Goal: Transaction & Acquisition: Purchase product/service

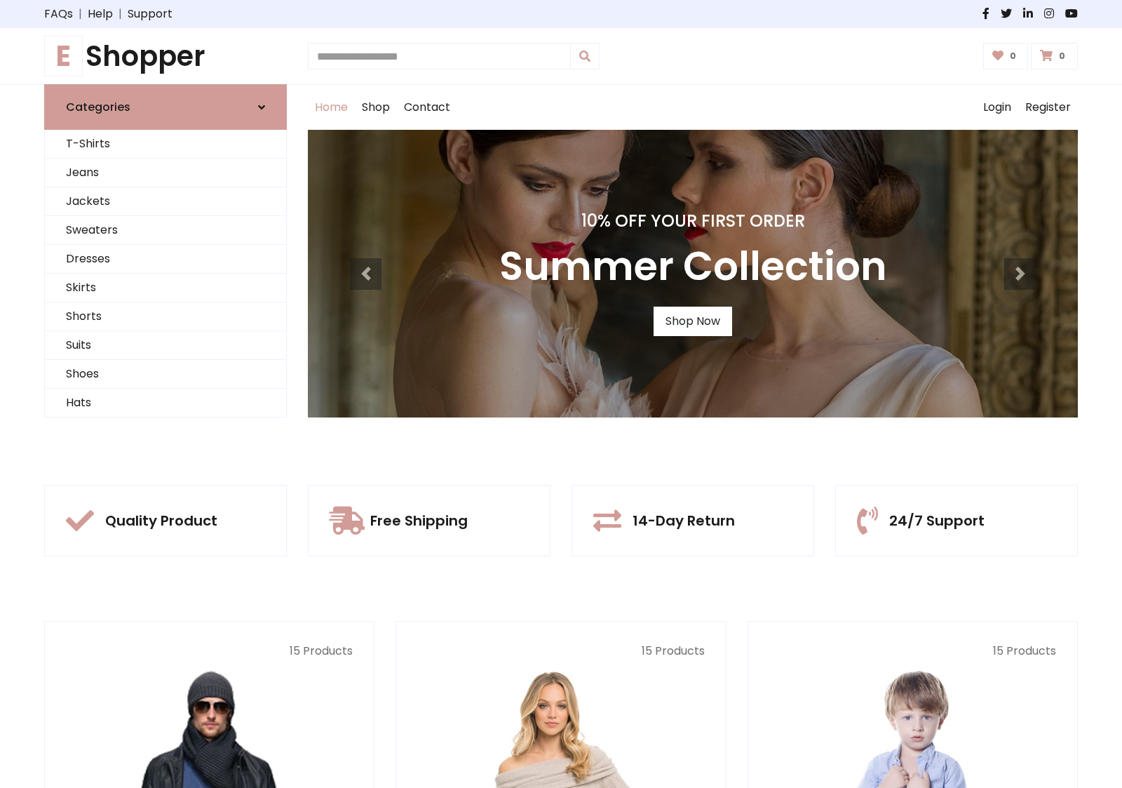
click at [561, 394] on div "10% Off Your First Order Summer Collection Shop Now" at bounding box center [693, 274] width 770 height 288
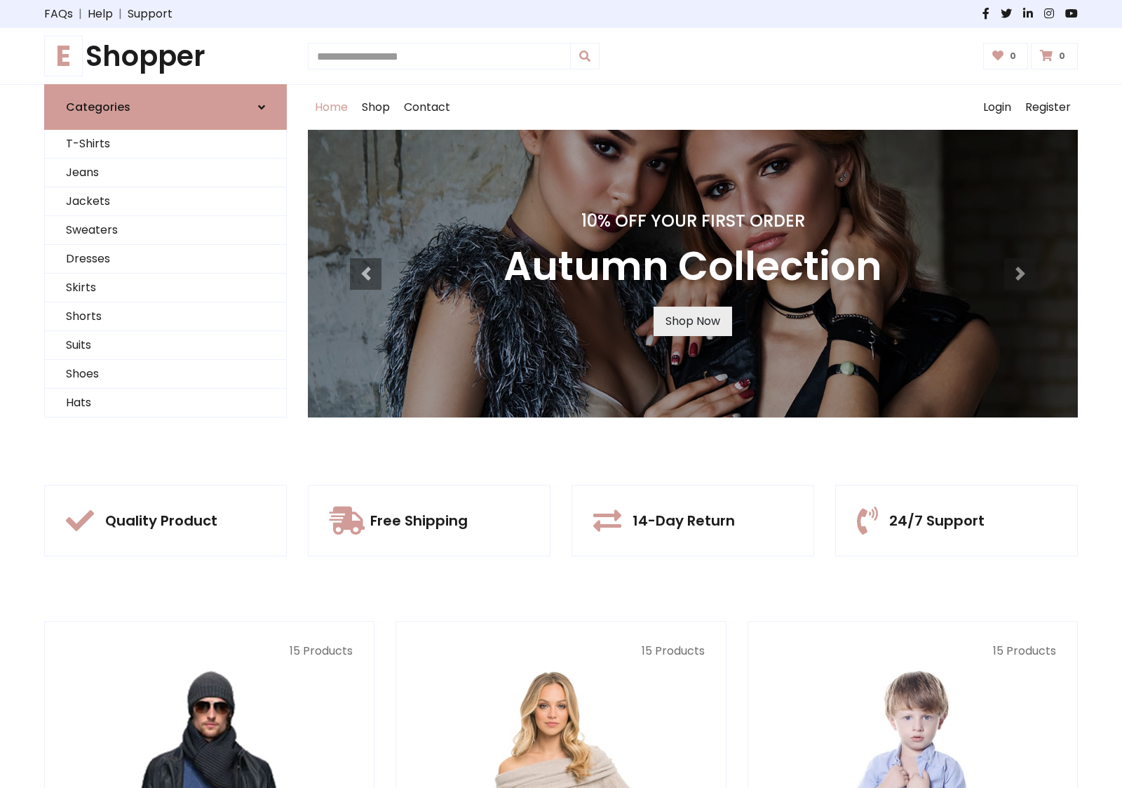
click at [692, 321] on link "Shop Now" at bounding box center [693, 321] width 79 height 29
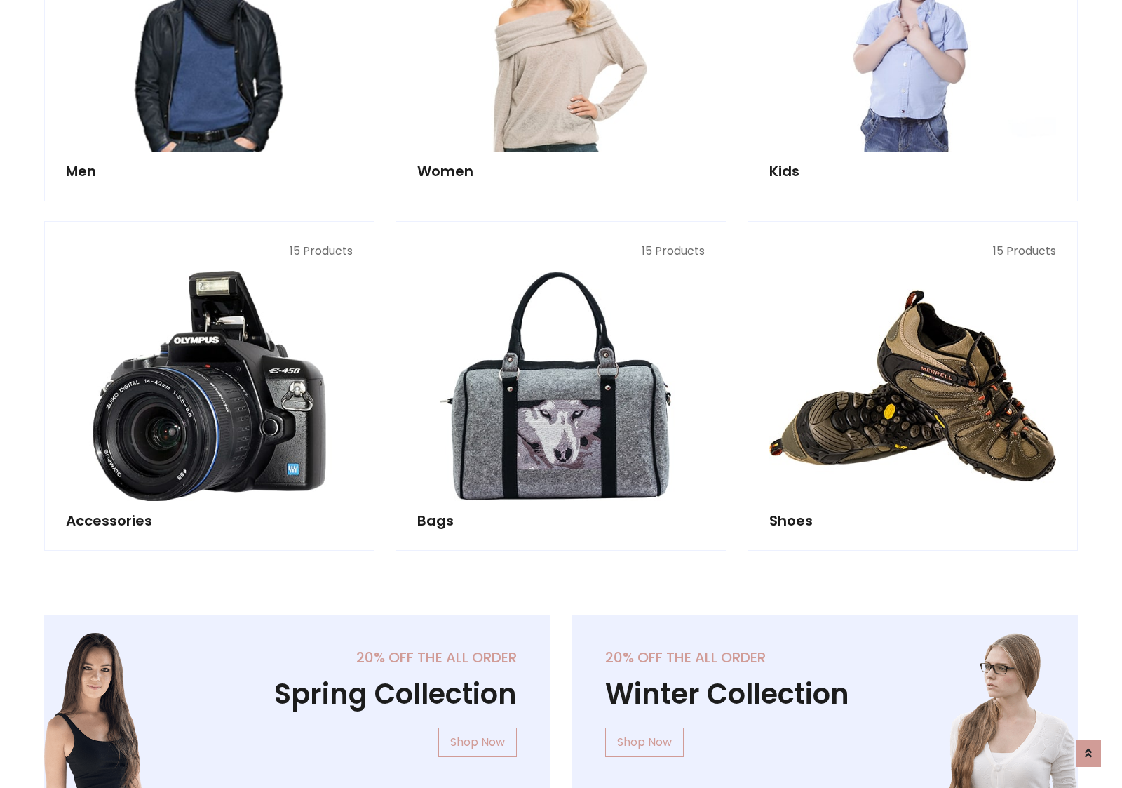
scroll to position [1399, 0]
